Goal: Information Seeking & Learning: Check status

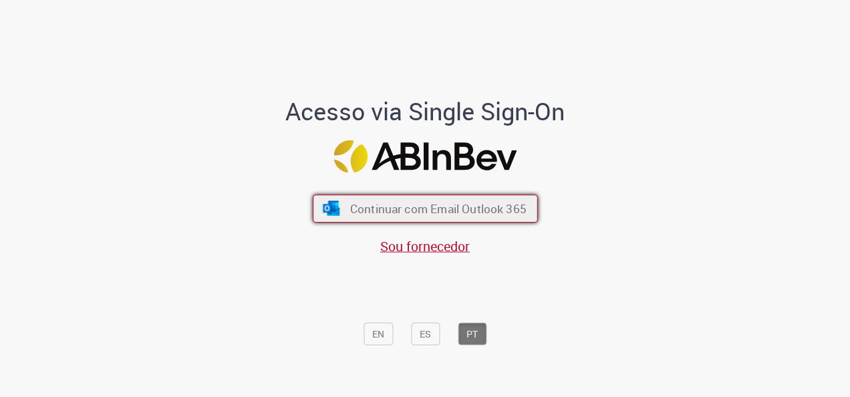
click at [449, 210] on span "Continuar com Email Outlook 365" at bounding box center [438, 208] width 177 height 15
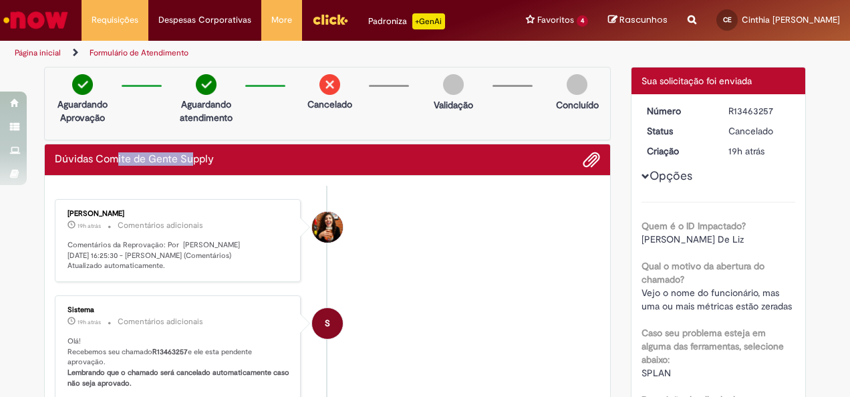
drag, startPoint x: 109, startPoint y: 169, endPoint x: 185, endPoint y: 167, distance: 75.6
drag, startPoint x: 185, startPoint y: 167, endPoint x: 199, endPoint y: 260, distance: 94.1
click at [199, 260] on p "Comentários da Reprovação: Por [PERSON_NAME] [DATE] 16:25:30 - [PERSON_NAME] (C…" at bounding box center [179, 255] width 223 height 31
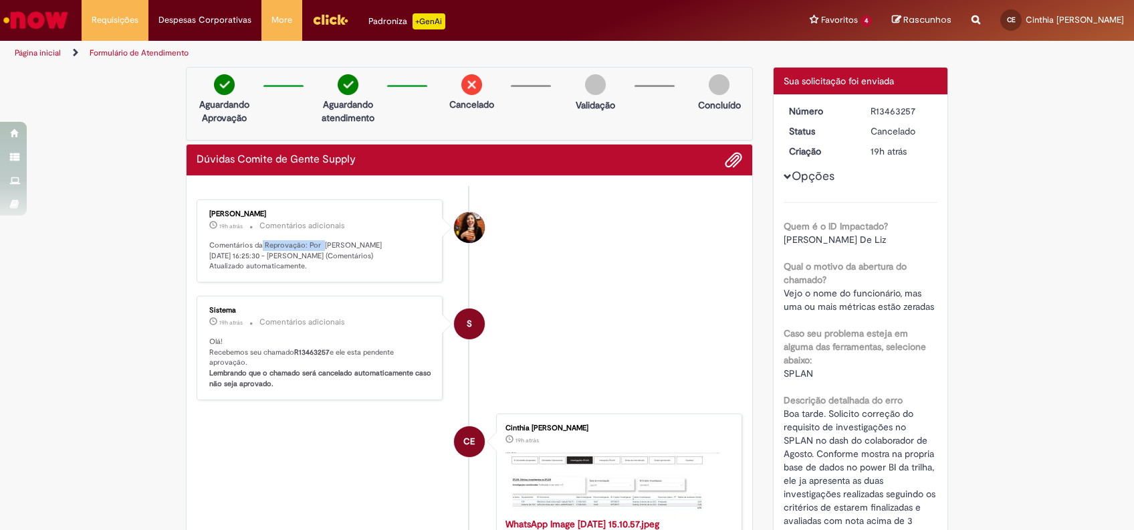
drag, startPoint x: 256, startPoint y: 243, endPoint x: 313, endPoint y: 238, distance: 57.1
click at [313, 238] on div "[PERSON_NAME] 19h atrás 19 horas atrás Comentários adicionais Comentários da Re…" at bounding box center [320, 240] width 238 height 75
drag, startPoint x: 313, startPoint y: 238, endPoint x: 320, endPoint y: 241, distance: 7.8
click at [320, 241] on p "Comentários da Reprovação: Por [PERSON_NAME] [DATE] 16:25:30 - [PERSON_NAME] (C…" at bounding box center [320, 255] width 223 height 31
drag, startPoint x: 320, startPoint y: 241, endPoint x: 326, endPoint y: 251, distance: 12.0
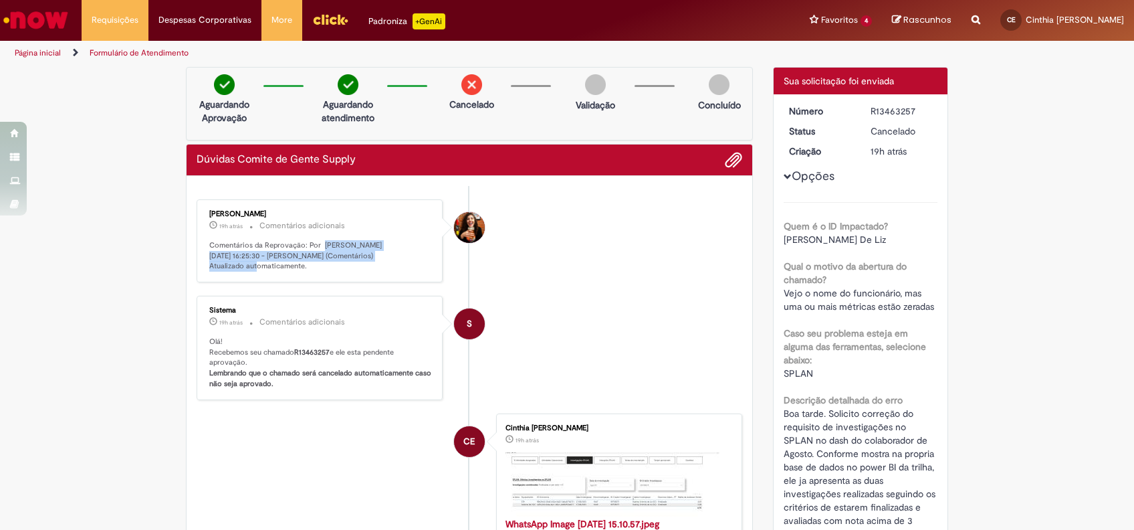
click at [326, 251] on p "Comentários da Reprovação: Por [PERSON_NAME] [DATE] 16:25:30 - [PERSON_NAME] (C…" at bounding box center [320, 255] width 223 height 31
click at [327, 256] on p "Comentários da Reprovação: Por [PERSON_NAME] [DATE] 16:25:30 - [PERSON_NAME] (C…" at bounding box center [320, 255] width 223 height 31
click at [360, 248] on p "Comentários da Reprovação: Por [PERSON_NAME] [DATE] 16:25:30 - [PERSON_NAME] (C…" at bounding box center [320, 255] width 223 height 31
drag, startPoint x: 310, startPoint y: 265, endPoint x: 211, endPoint y: 262, distance: 98.3
click at [211, 262] on p "Comentários da Reprovação: Por [PERSON_NAME] [DATE] 16:25:30 - [PERSON_NAME] (C…" at bounding box center [320, 255] width 223 height 31
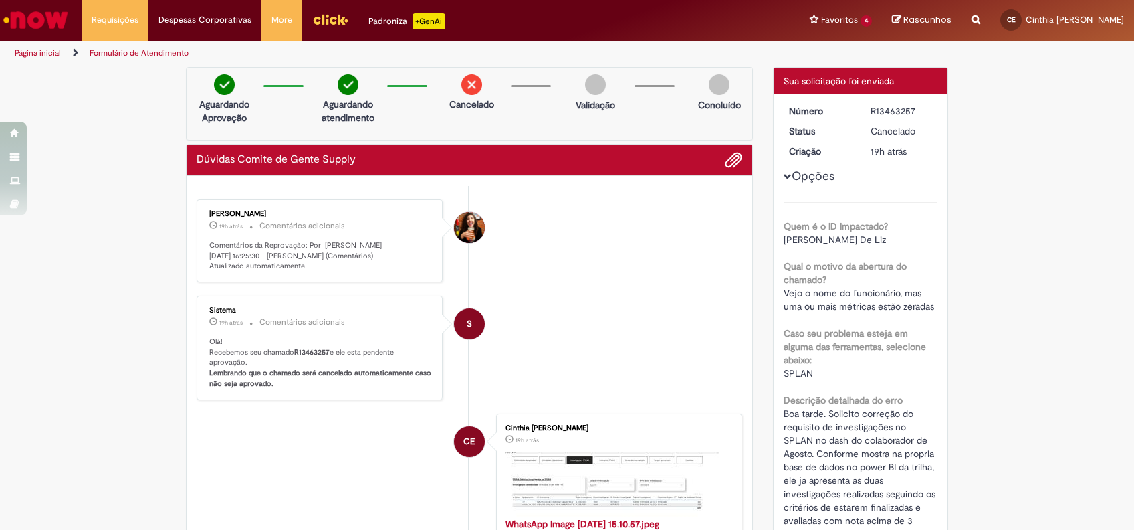
click at [0, 0] on button "Opções" at bounding box center [0, 0] width 0 height 0
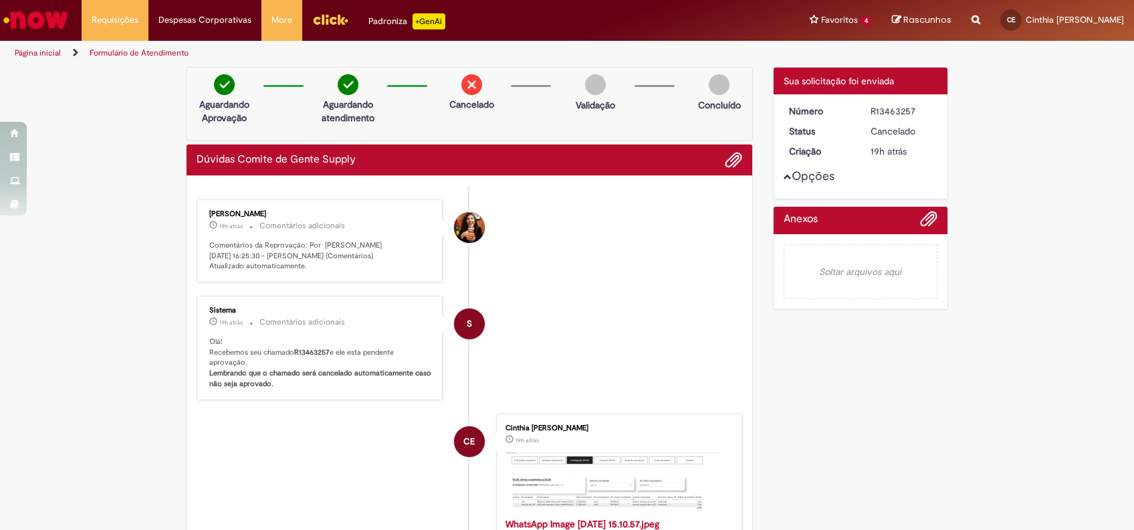
click at [0, 0] on button "Opções" at bounding box center [0, 0] width 0 height 0
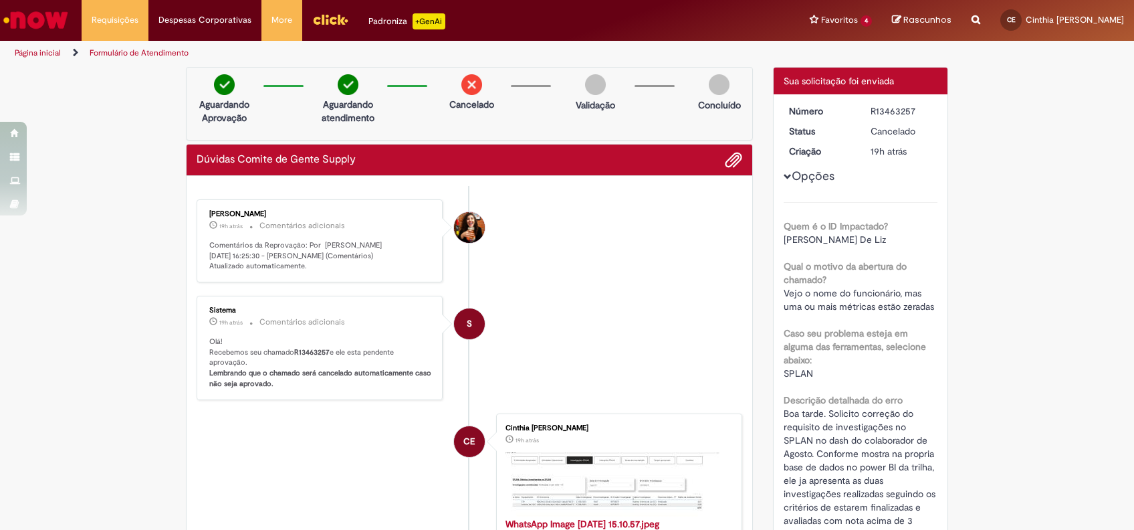
drag, startPoint x: 316, startPoint y: 211, endPoint x: 195, endPoint y: 212, distance: 120.4
click at [201, 212] on div "[PERSON_NAME] 19h atrás 19 horas atrás Comentários adicionais Comentários da Re…" at bounding box center [320, 240] width 238 height 75
copy div "[PERSON_NAME]"
click at [604, 282] on li "[PERSON_NAME] 19h atrás 19 horas atrás Comentários adicionais Comentários da Re…" at bounding box center [470, 240] width 546 height 83
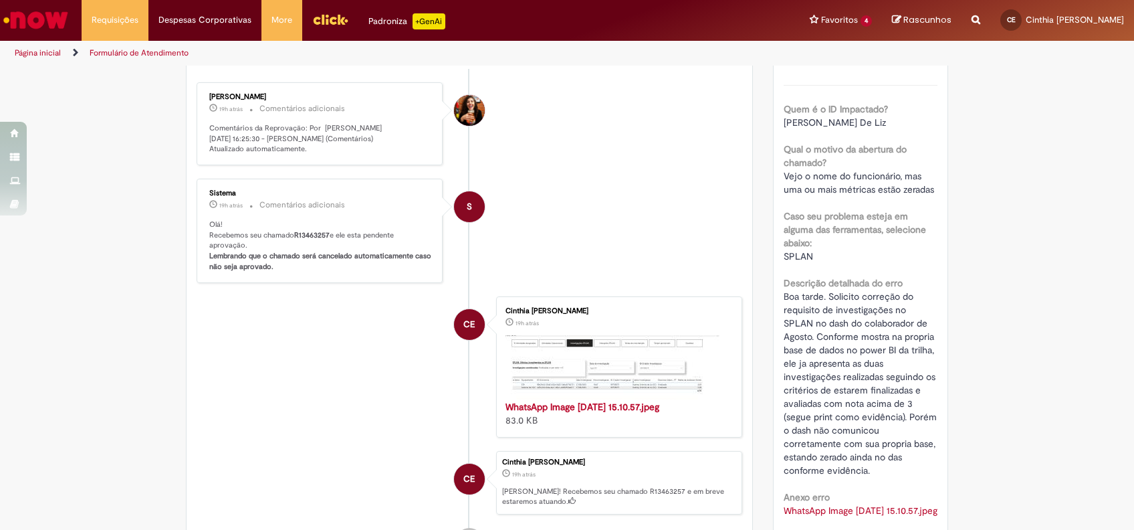
scroll to position [89, 0]
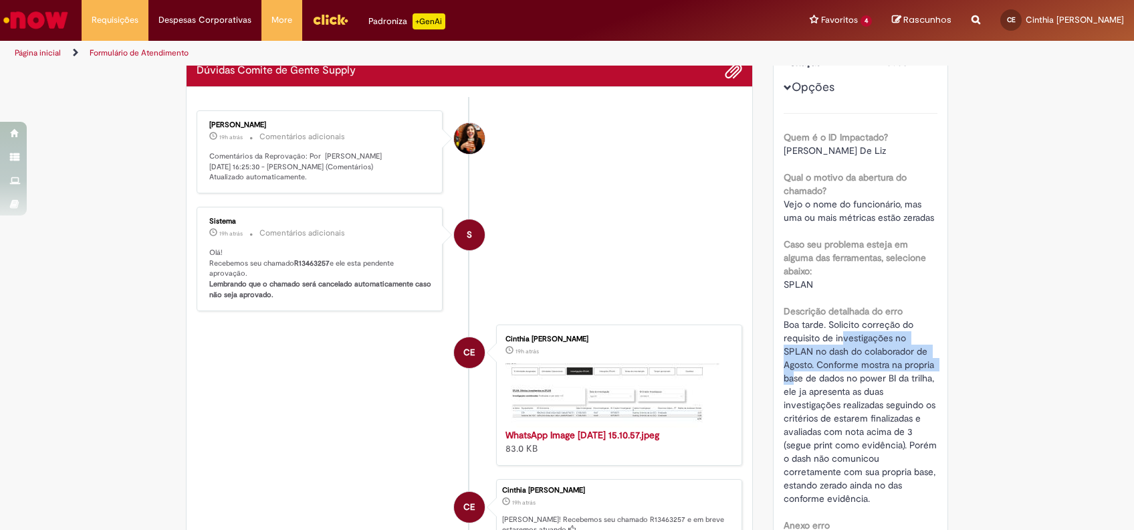
drag, startPoint x: 835, startPoint y: 337, endPoint x: 909, endPoint y: 363, distance: 78.0
click at [850, 363] on span "Boa tarde. Solicito correção do requisito de investigações no SPLAN no dash do …" at bounding box center [862, 411] width 156 height 186
drag, startPoint x: 909, startPoint y: 363, endPoint x: 906, endPoint y: 348, distance: 15.0
click at [850, 348] on span "Boa tarde. Solicito correção do requisito de investigações no SPLAN no dash do …" at bounding box center [862, 411] width 156 height 186
click at [812, 370] on div "Boa tarde. Solicito correção do requisito de investigações no SPLAN no dash do …" at bounding box center [861, 411] width 154 height 187
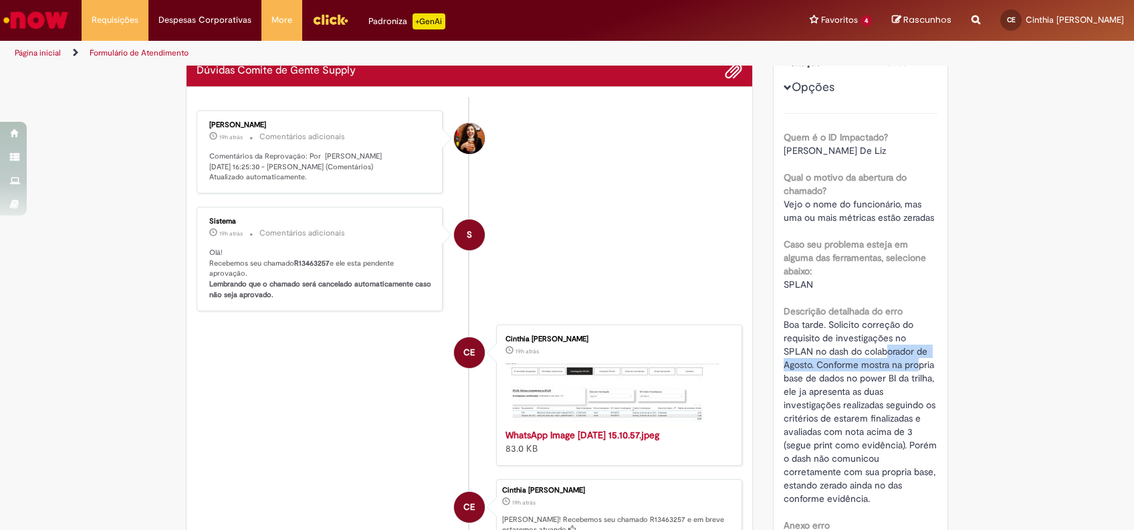
drag, startPoint x: 849, startPoint y: 354, endPoint x: 881, endPoint y: 364, distance: 32.8
click at [850, 364] on span "Boa tarde. Solicito correção do requisito de investigações no SPLAN no dash do …" at bounding box center [862, 411] width 156 height 186
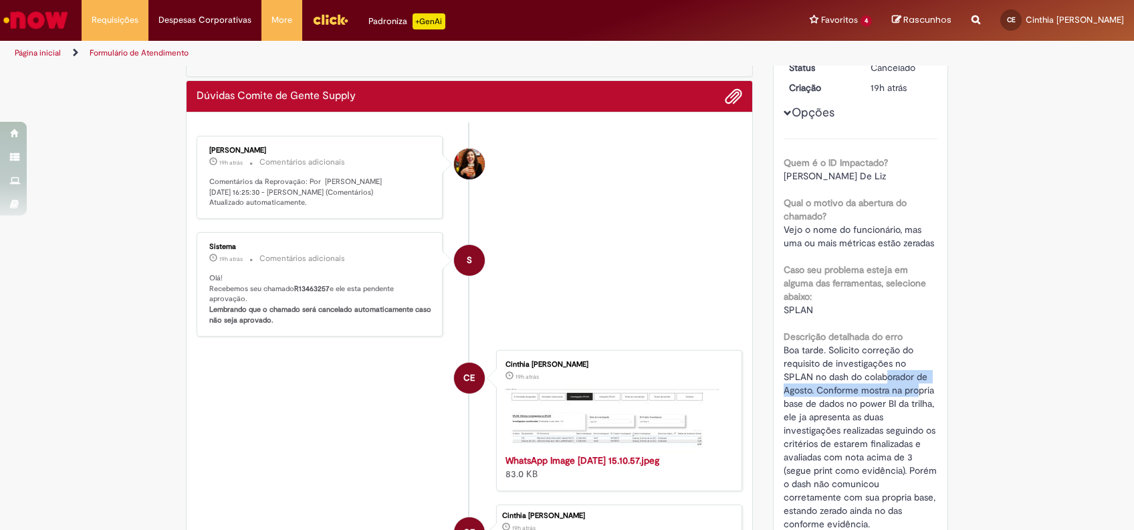
scroll to position [0, 0]
